Goal: Find specific page/section: Find specific page/section

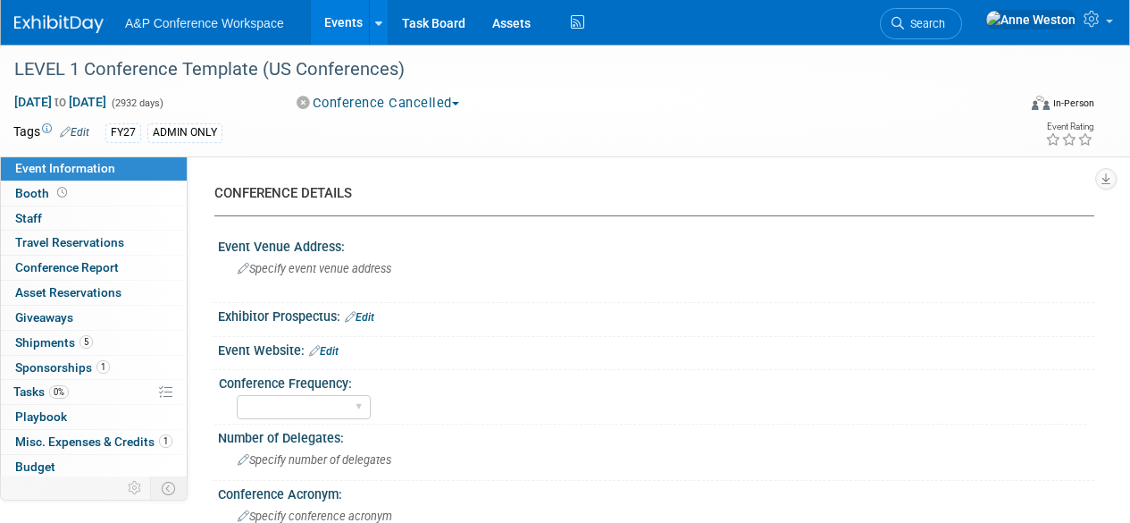
select select "Level 1"
select select "In-Person Booth"
select select "Level 1"
select select "In-Person Booth"
